Goal: Information Seeking & Learning: Learn about a topic

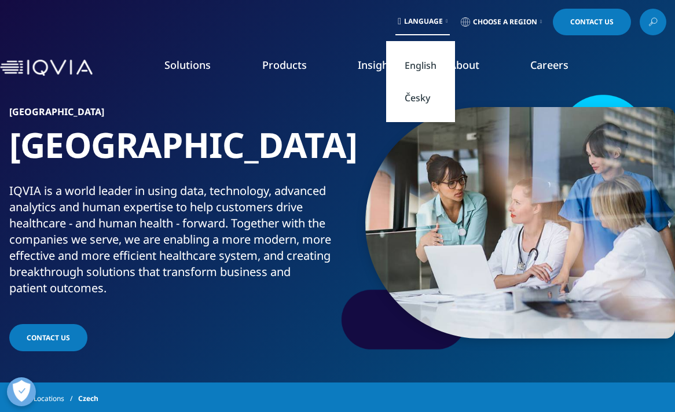
click at [421, 100] on link "Česky" at bounding box center [420, 98] width 69 height 32
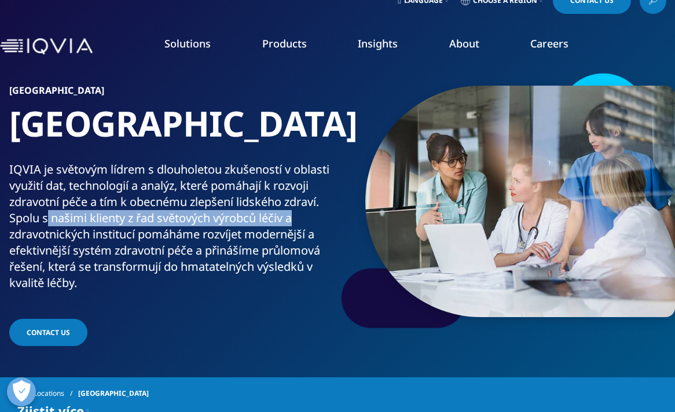
drag, startPoint x: 47, startPoint y: 221, endPoint x: 306, endPoint y: 225, distance: 259.5
click at [306, 225] on p "IQVIA je světovým lídrem s dlouholetou zkušeností v oblasti využití dat, techno…" at bounding box center [171, 230] width 324 height 137
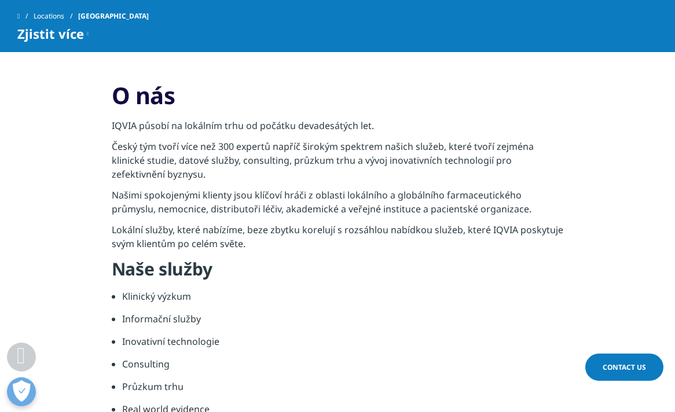
scroll to position [392, 0]
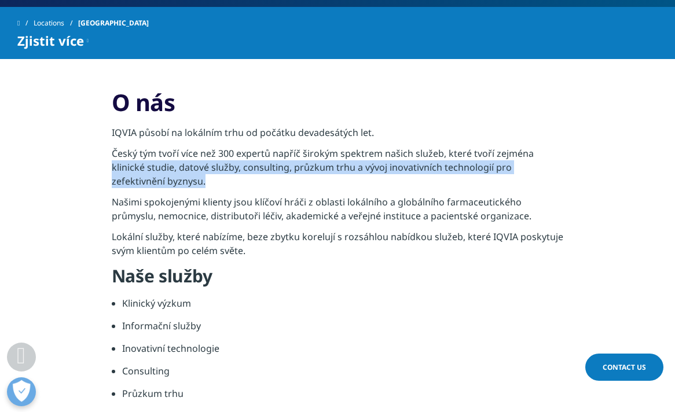
drag, startPoint x: 111, startPoint y: 169, endPoint x: 331, endPoint y: 174, distance: 219.6
click at [331, 174] on p "Český tým tvoří více než 300 expertů napříč širokým spektrem našich služeb, kte…" at bounding box center [338, 171] width 452 height 49
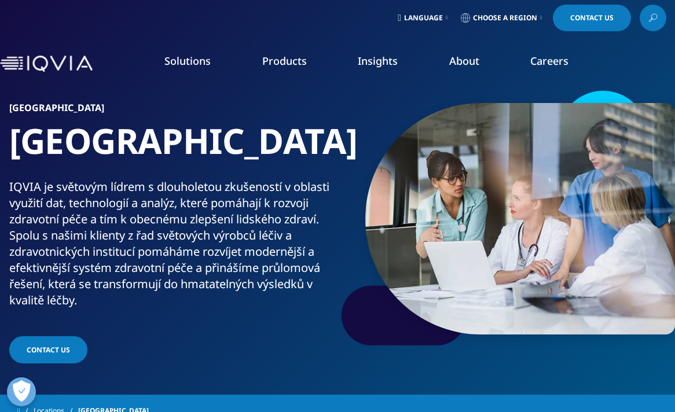
scroll to position [0, 0]
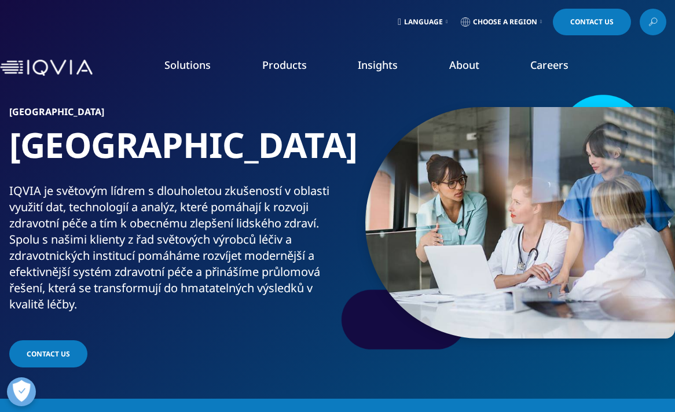
click at [553, 66] on link "Careers" at bounding box center [550, 65] width 38 height 14
click at [553, 65] on link "Careers" at bounding box center [550, 65] width 38 height 14
click at [543, 68] on link "Careers" at bounding box center [550, 65] width 38 height 14
click at [548, 64] on link "Careers" at bounding box center [550, 65] width 38 height 14
click at [211, 147] on link "Clinical Research" at bounding box center [257, 145] width 148 height 13
